Goal: Task Accomplishment & Management: Manage account settings

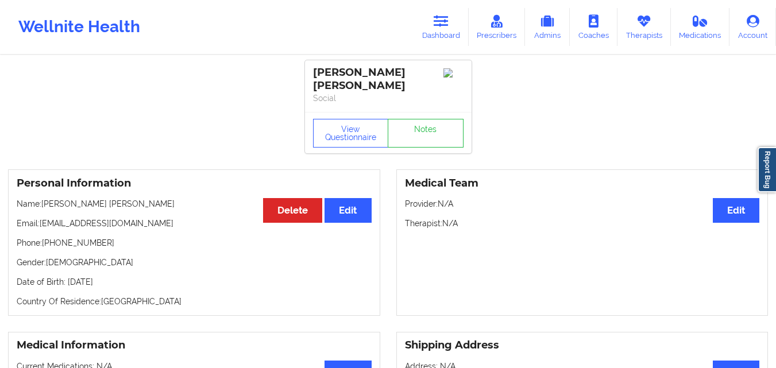
click at [436, 31] on link "Dashboard" at bounding box center [441, 27] width 55 height 38
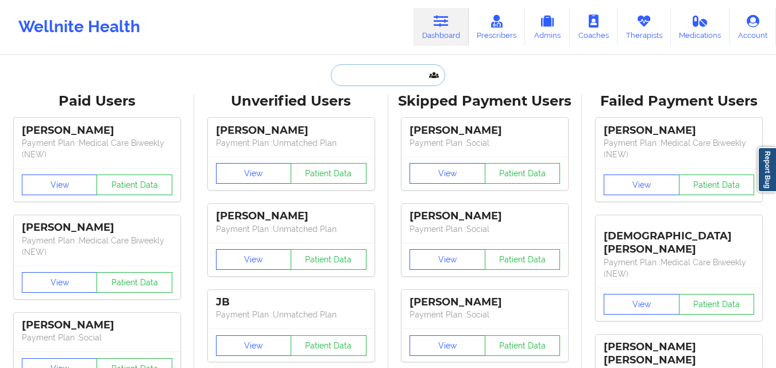
click at [383, 78] on input "text" at bounding box center [388, 75] width 114 height 22
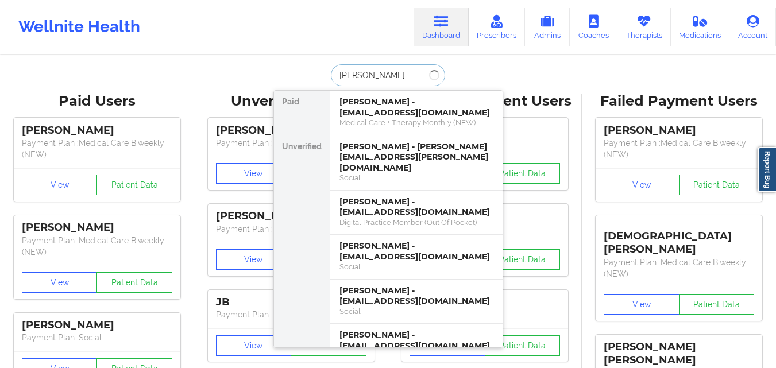
type input "[PERSON_NAME]"
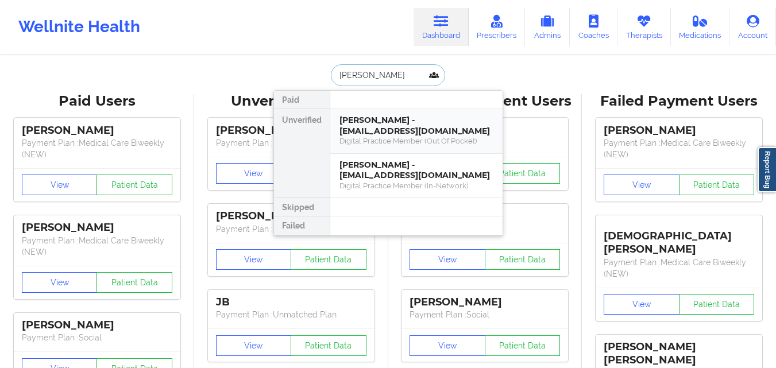
click at [414, 133] on div "[PERSON_NAME] - [EMAIL_ADDRESS][DOMAIN_NAME]" at bounding box center [417, 125] width 154 height 21
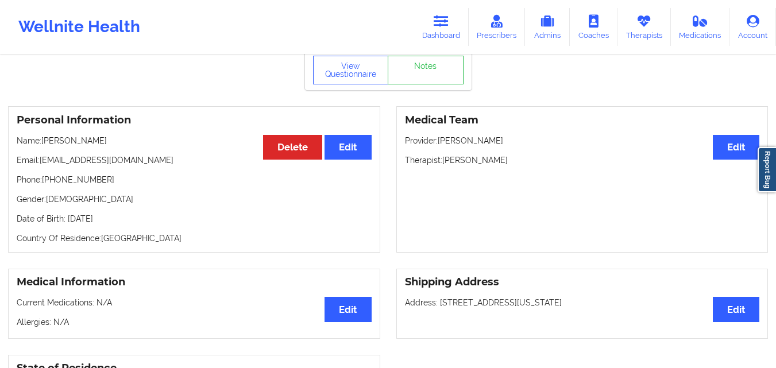
scroll to position [57, 0]
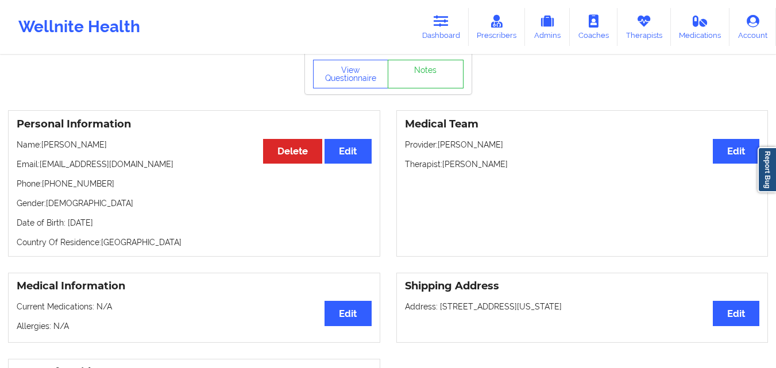
click at [80, 186] on p "Phone: [PHONE_NUMBER]" at bounding box center [194, 183] width 355 height 11
copy p "13303279534"
click at [453, 22] on link "Dashboard" at bounding box center [441, 27] width 55 height 38
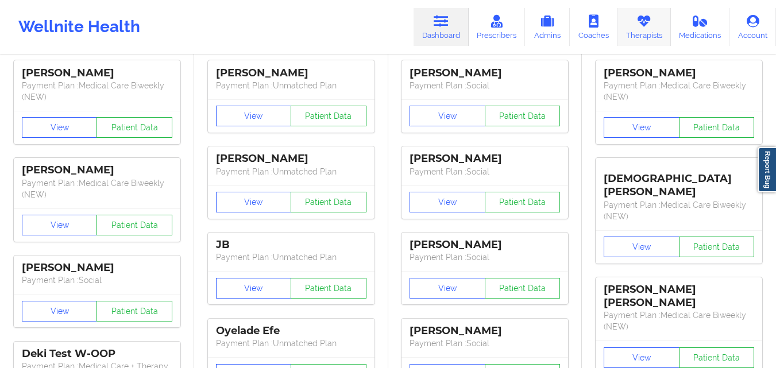
click at [639, 29] on link "Therapists" at bounding box center [644, 27] width 53 height 38
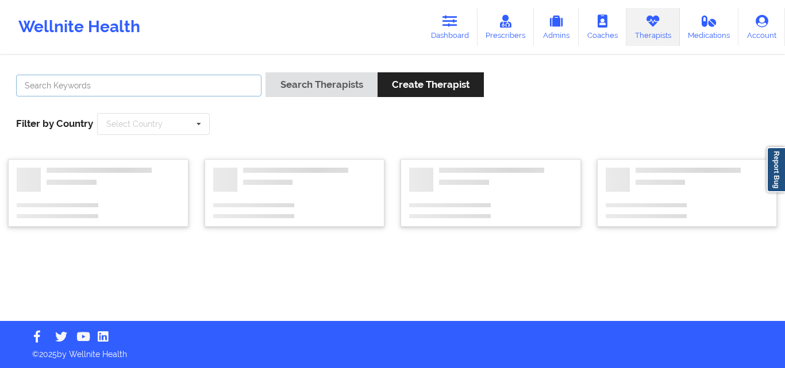
click at [225, 83] on input "text" at bounding box center [138, 86] width 245 height 22
paste input "[PERSON_NAME]"
type input "[PERSON_NAME]"
click at [266, 72] on button "Search Therapists" at bounding box center [322, 84] width 112 height 25
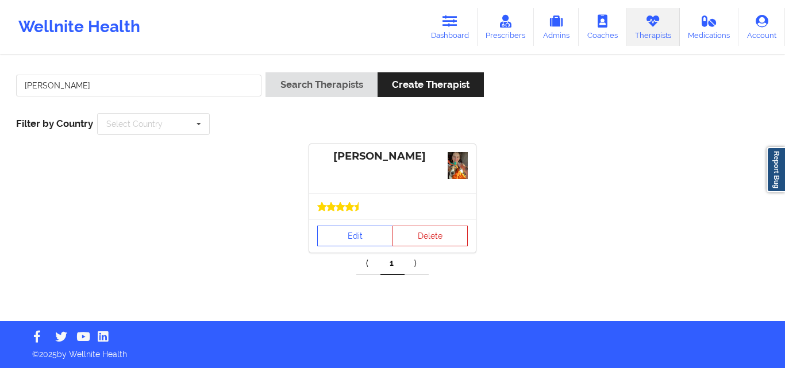
click at [359, 210] on icon at bounding box center [358, 206] width 9 height 9
click at [348, 240] on link "Edit" at bounding box center [355, 236] width 76 height 21
